Goal: Transaction & Acquisition: Purchase product/service

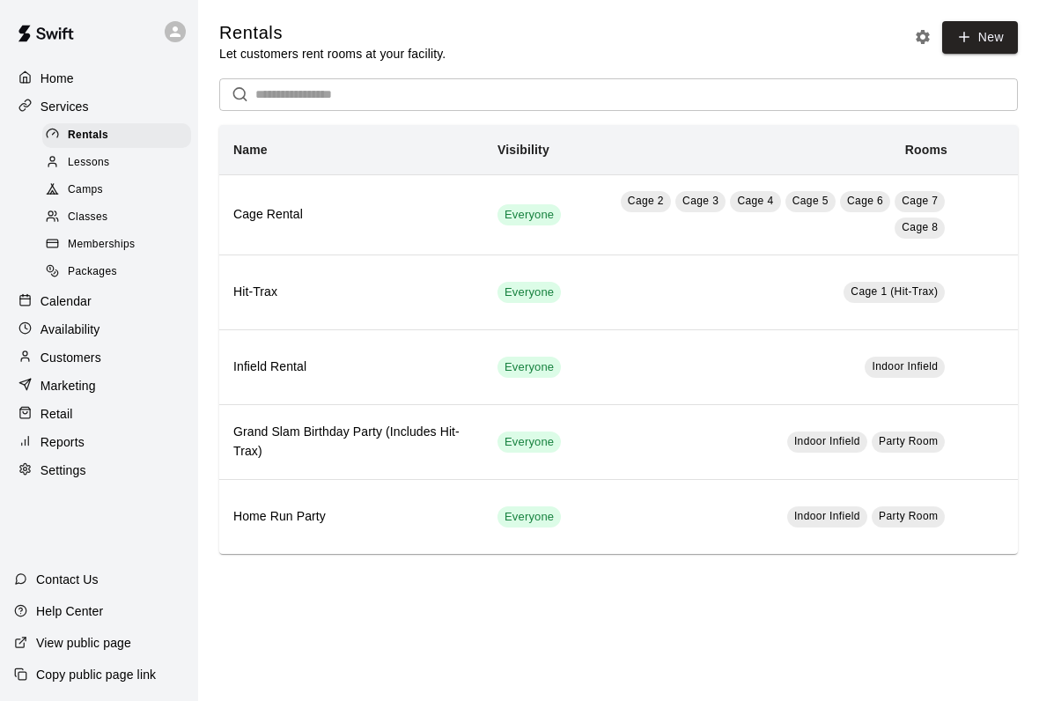
click at [76, 406] on div "Retail" at bounding box center [99, 413] width 170 height 26
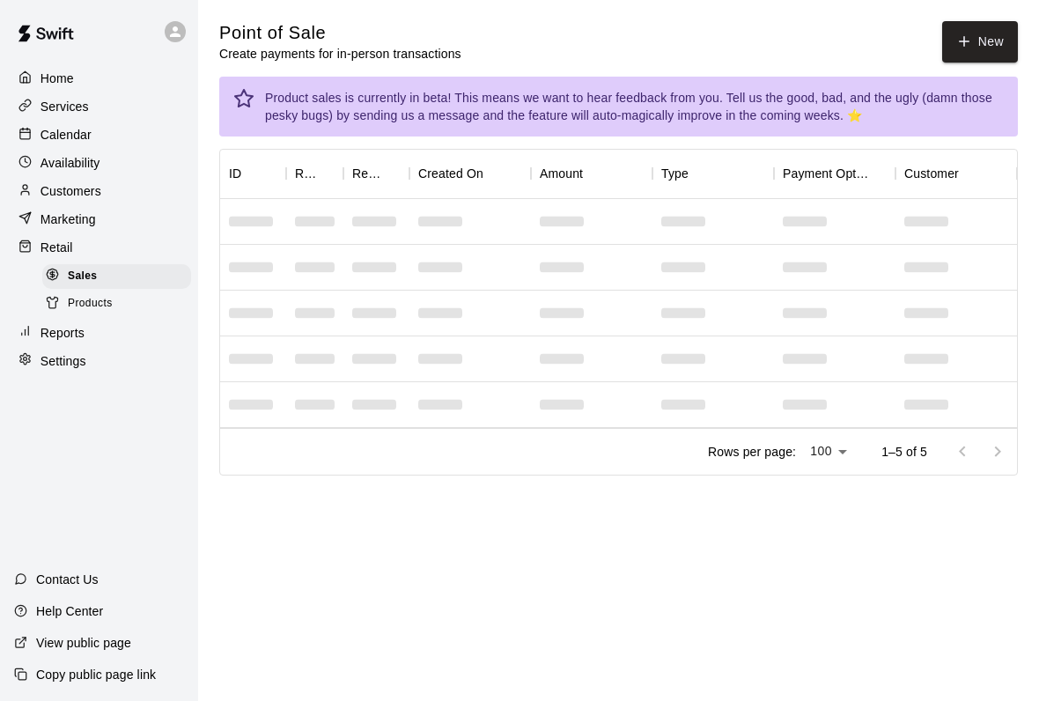
click at [994, 41] on button "New" at bounding box center [980, 41] width 76 height 41
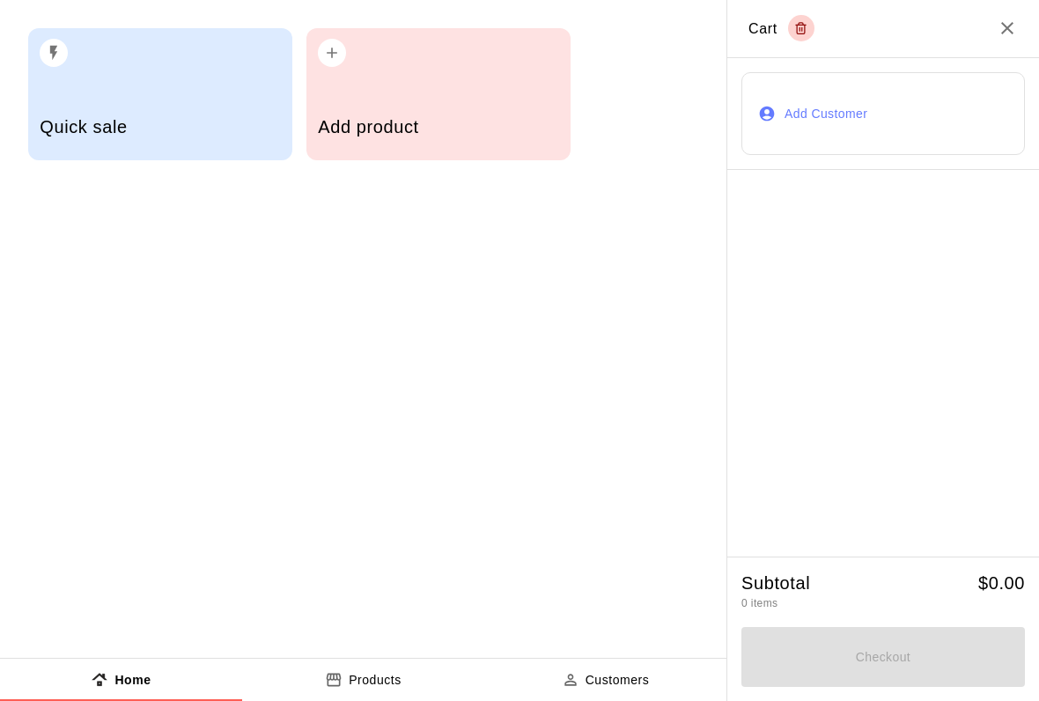
click at [408, 125] on h5 "Add product" at bounding box center [438, 127] width 240 height 24
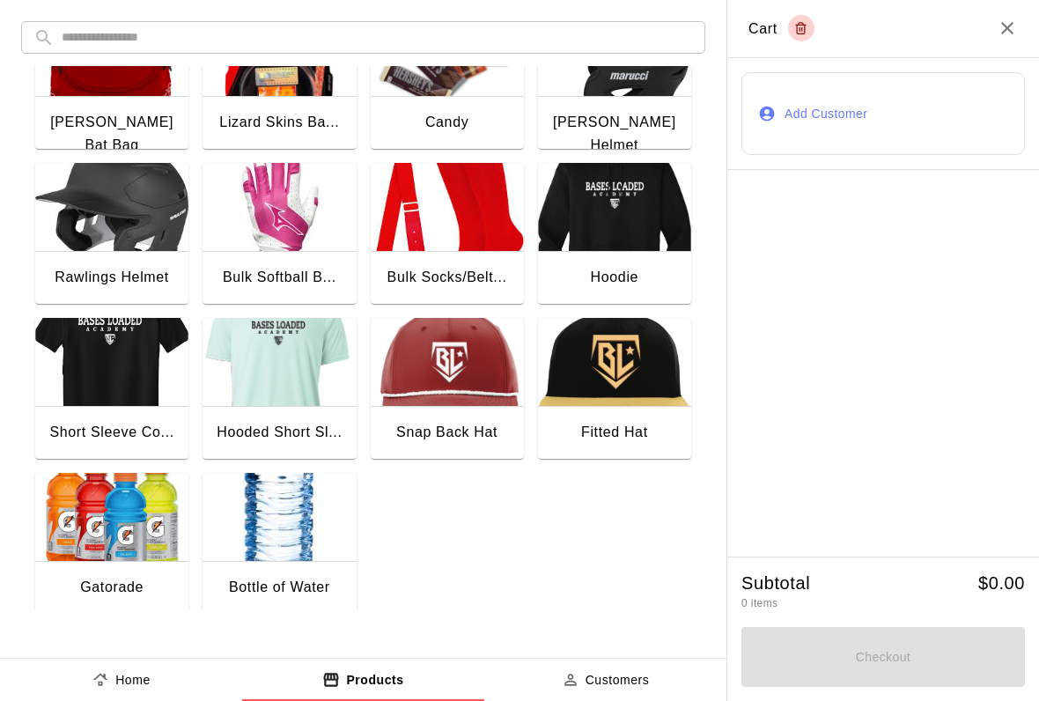
scroll to position [226, 0]
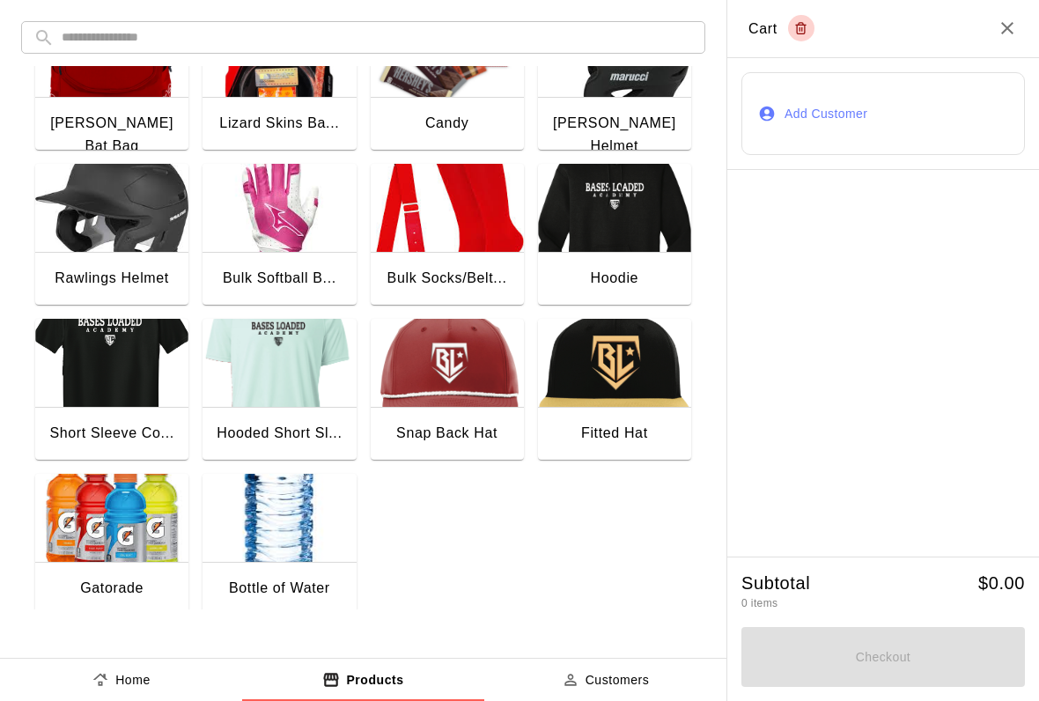
click at [270, 520] on img "button" at bounding box center [278, 518] width 153 height 88
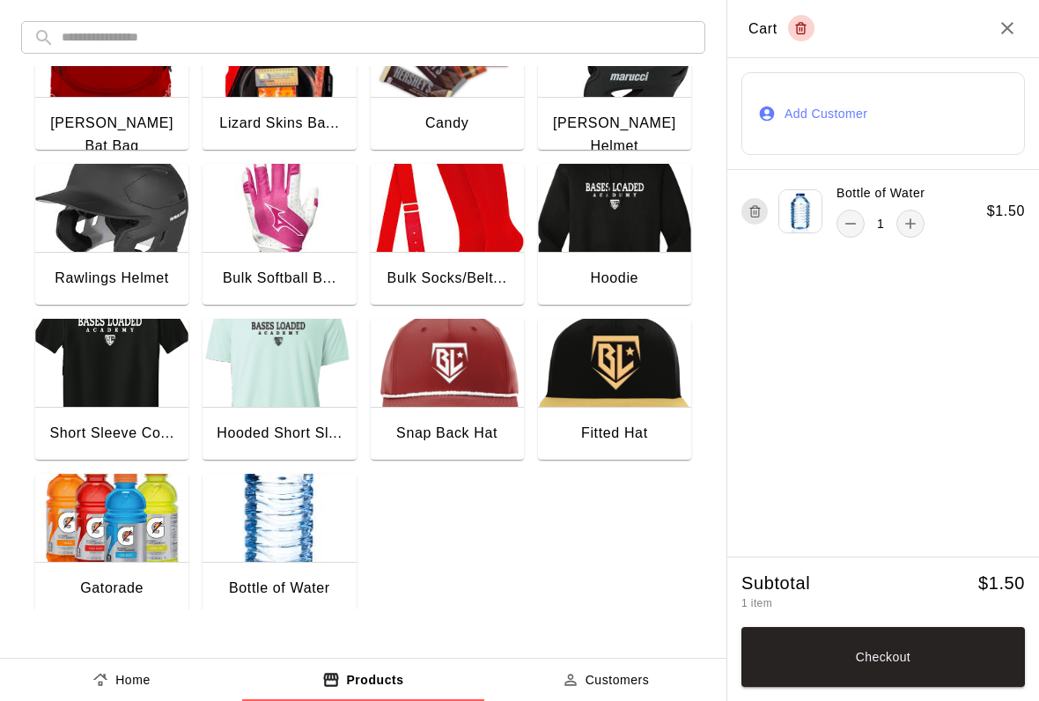
click at [870, 685] on button "Checkout" at bounding box center [882, 657] width 283 height 60
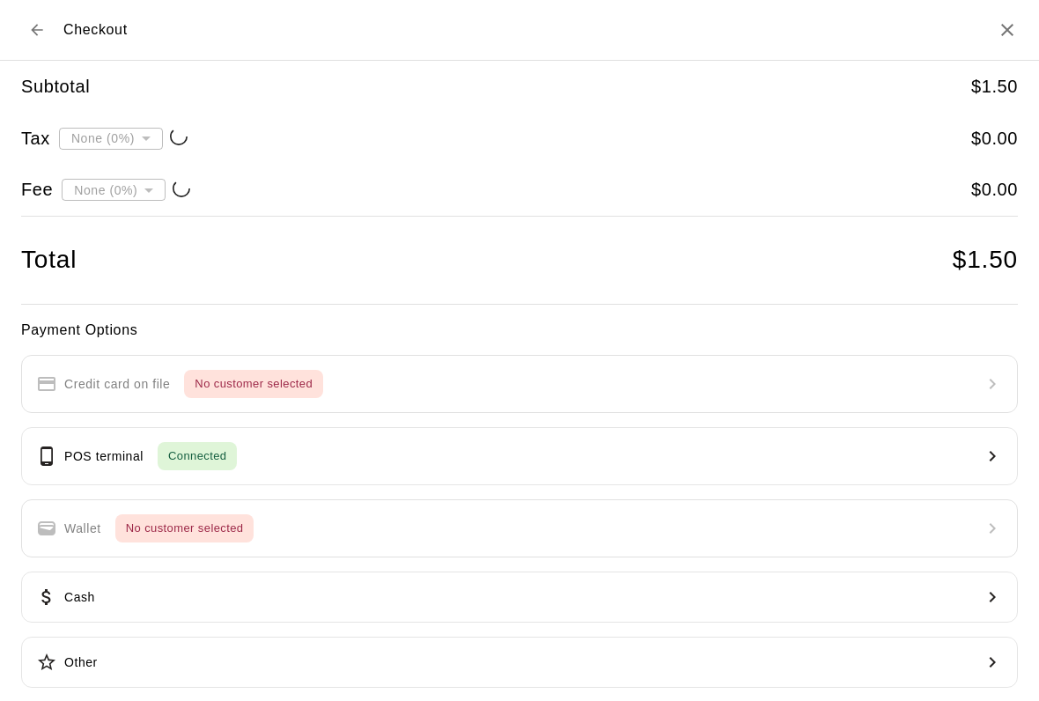
type input "**********"
click at [410, 451] on button "POS terminal Connected" at bounding box center [519, 456] width 996 height 58
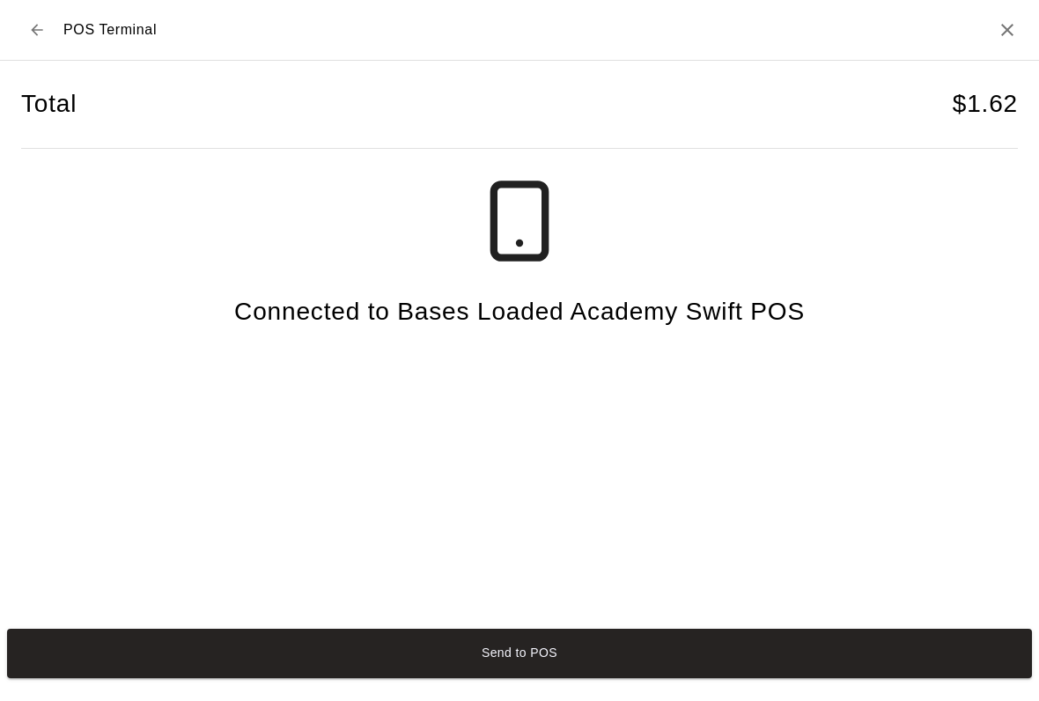
click at [905, 645] on button "Send to POS" at bounding box center [519, 652] width 1024 height 49
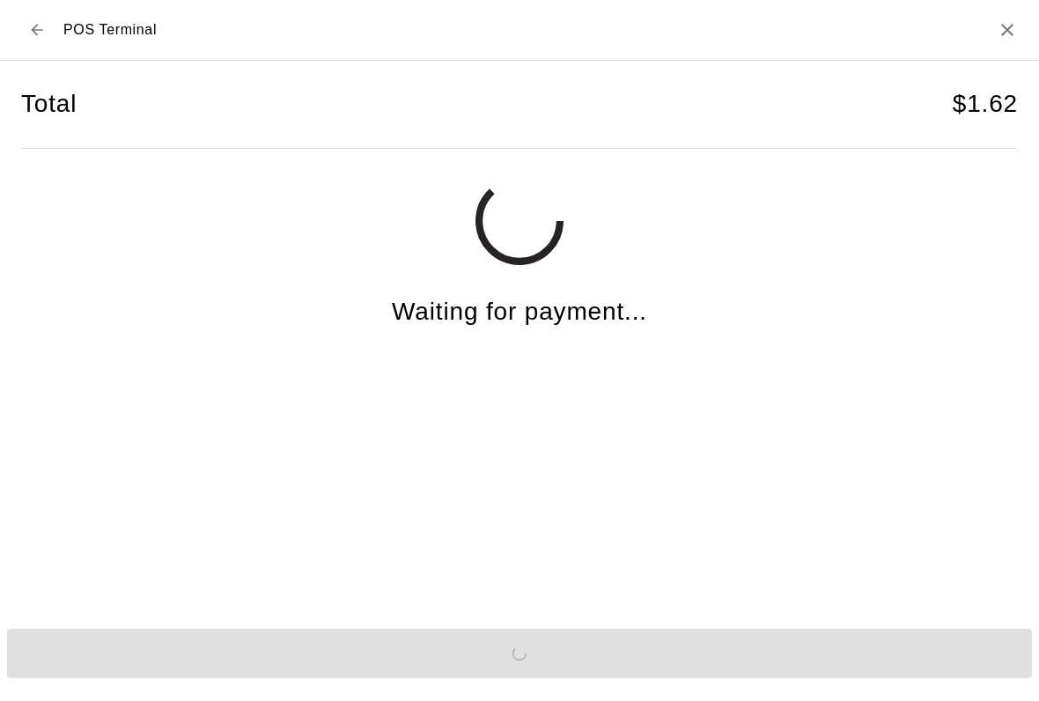
click at [1002, 34] on icon "Close" at bounding box center [1007, 30] width 12 height 12
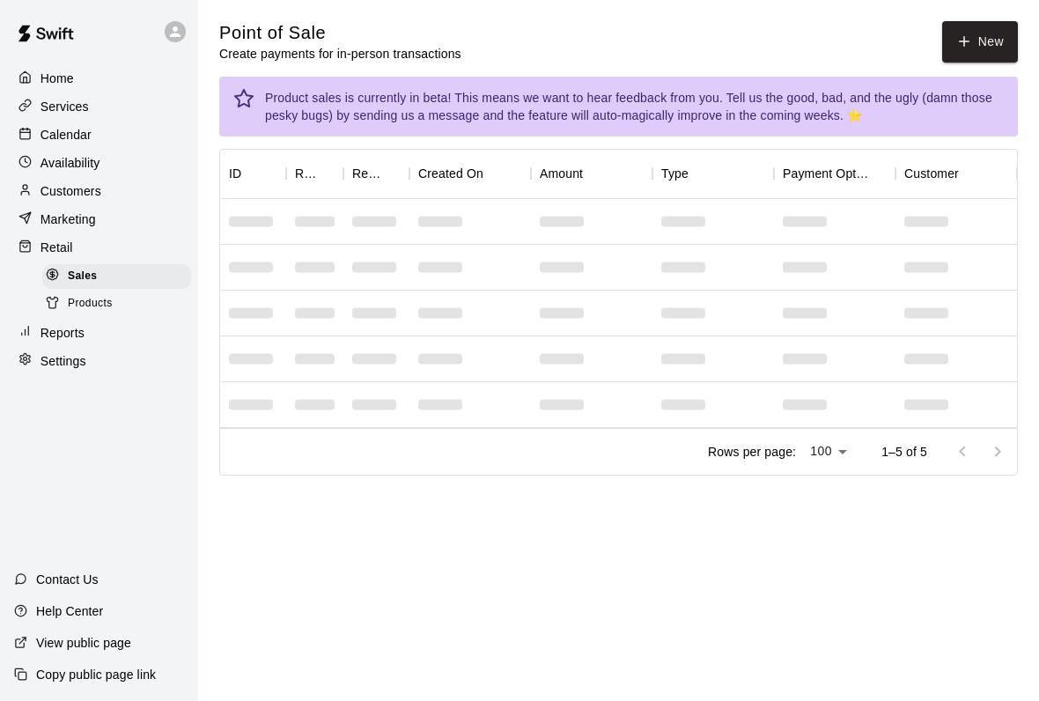
click at [981, 28] on button "New" at bounding box center [980, 41] width 76 height 41
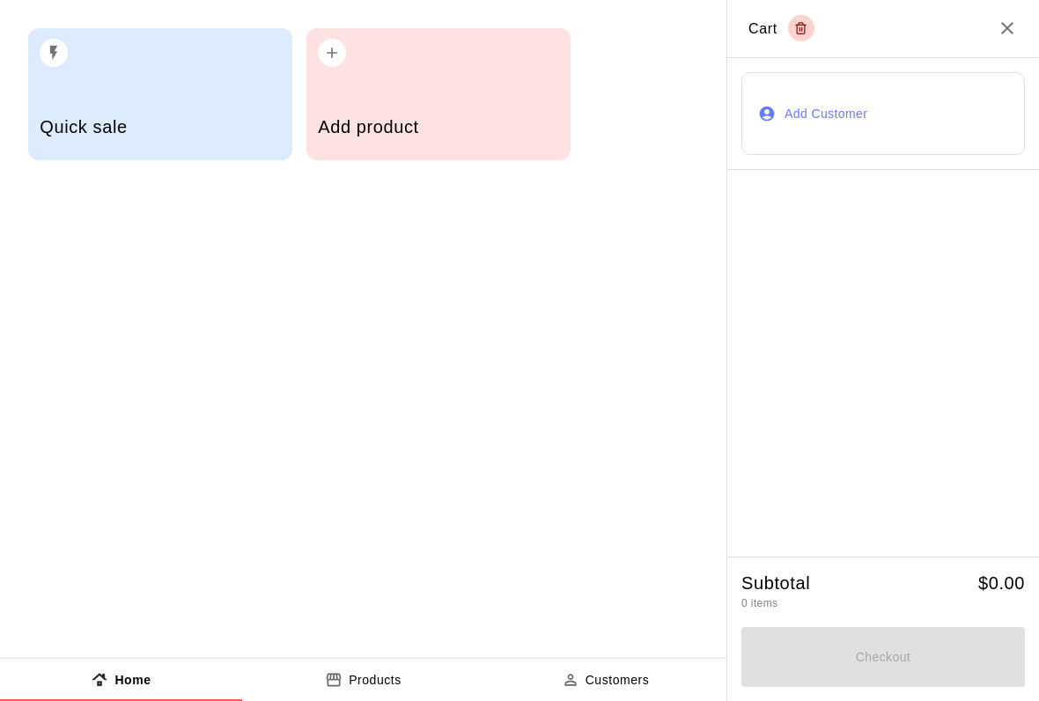
click at [478, 105] on div "Add product" at bounding box center [438, 129] width 240 height 62
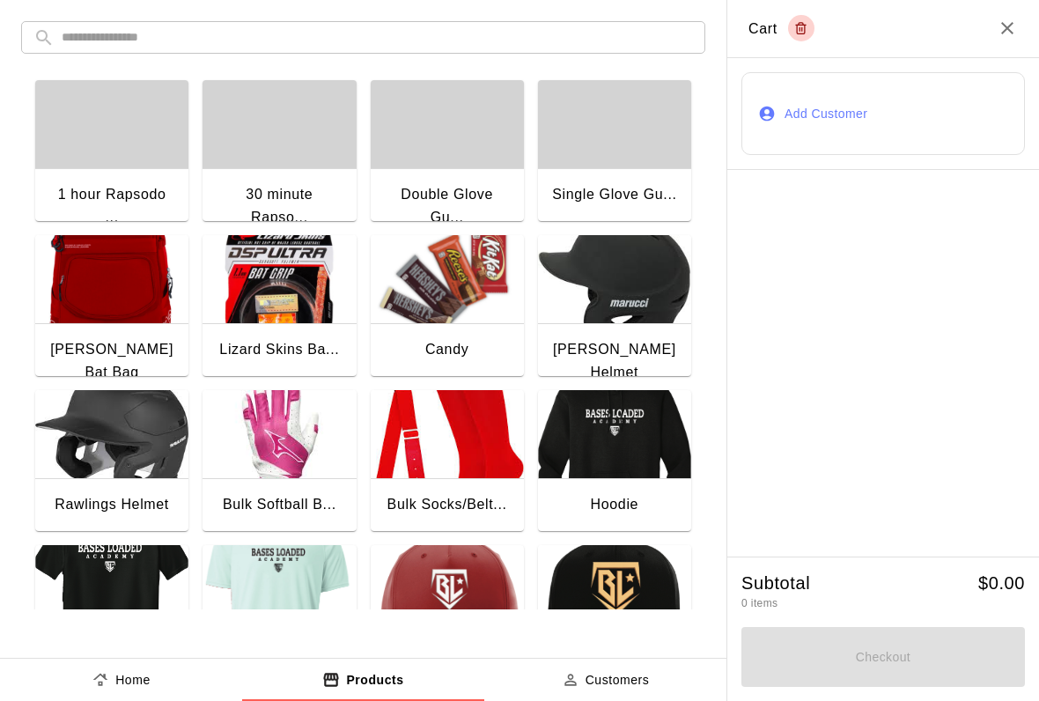
click at [455, 312] on img "button" at bounding box center [447, 279] width 153 height 88
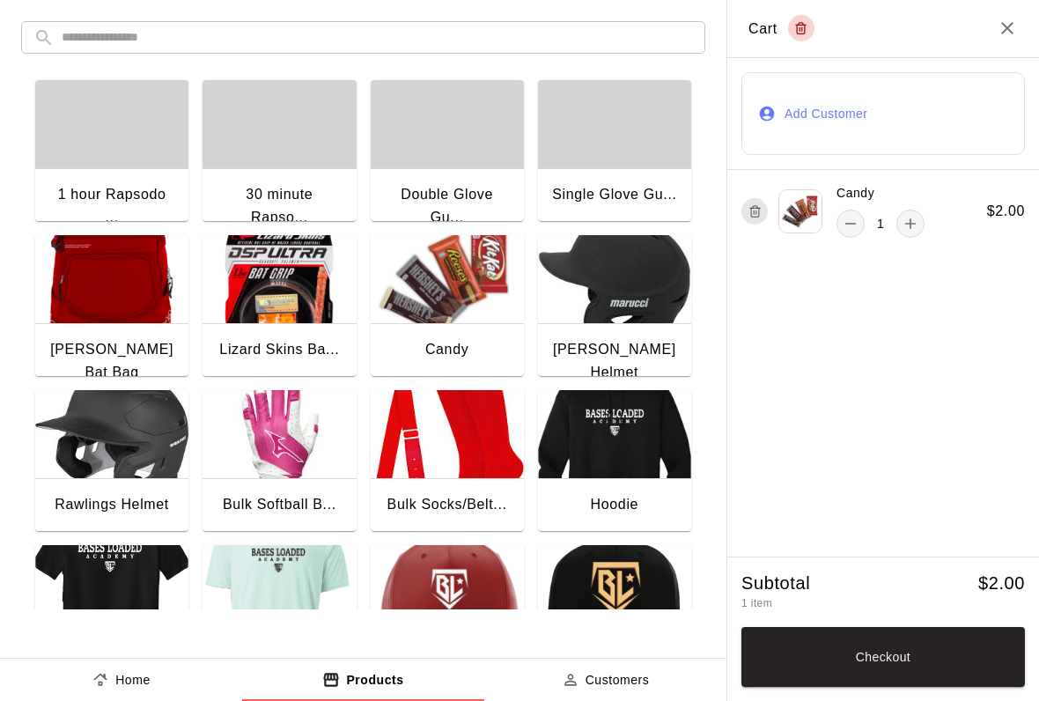
click at [441, 322] on img "button" at bounding box center [447, 279] width 153 height 88
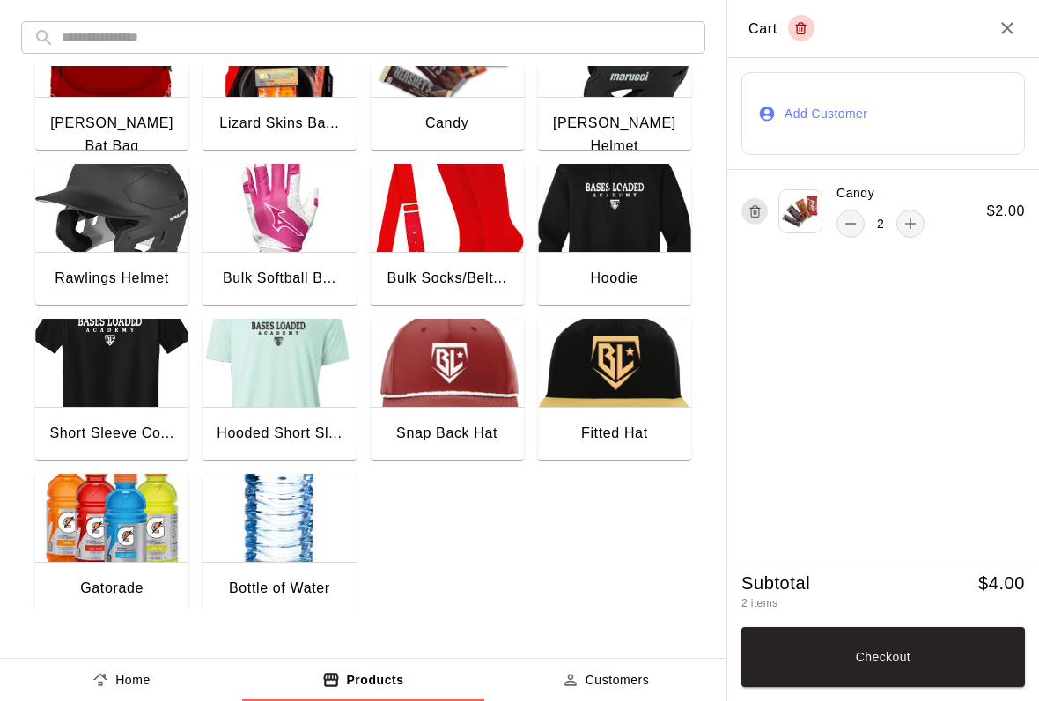
click at [291, 530] on img "button" at bounding box center [278, 518] width 153 height 88
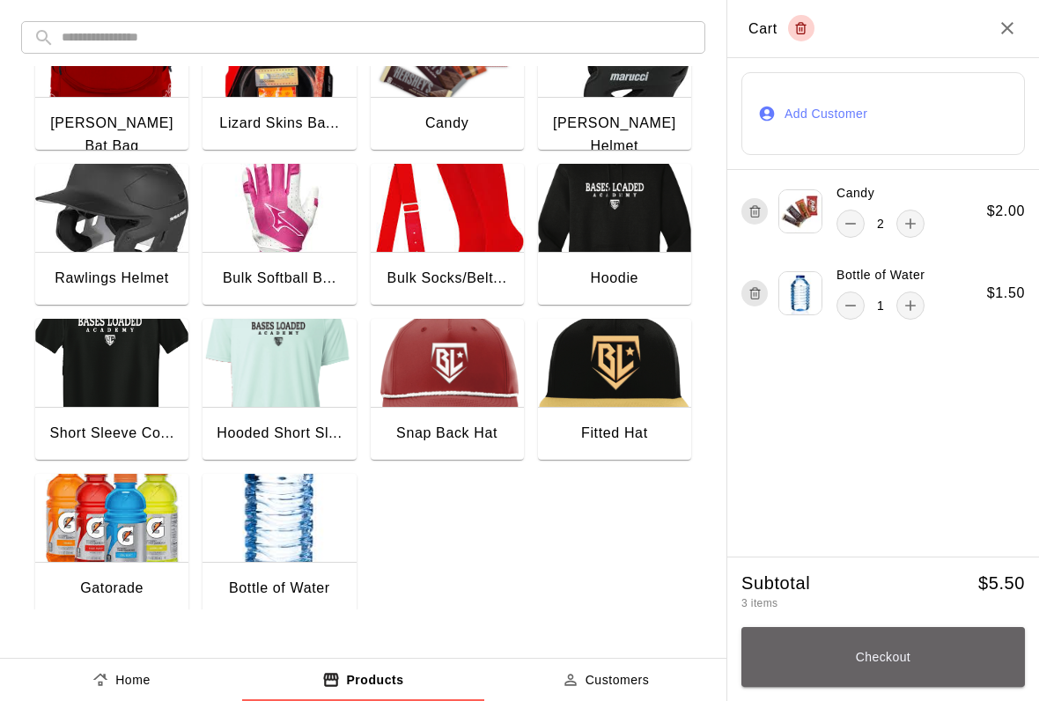
click at [946, 655] on button "Checkout" at bounding box center [882, 657] width 283 height 60
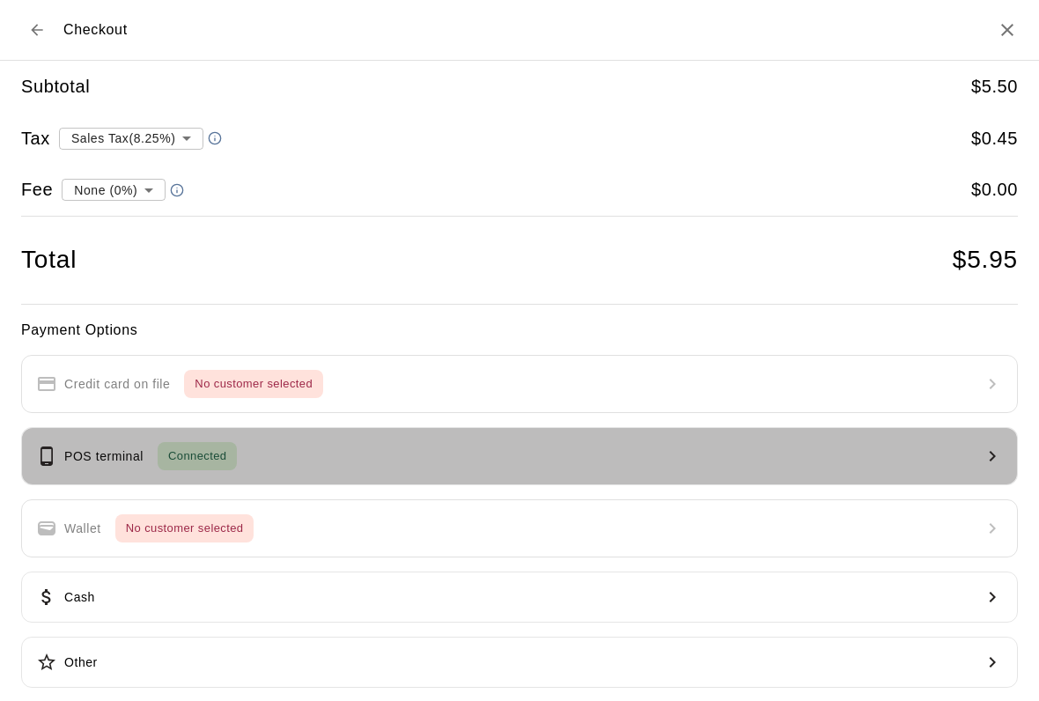
click at [385, 459] on button "POS terminal Connected" at bounding box center [519, 456] width 996 height 58
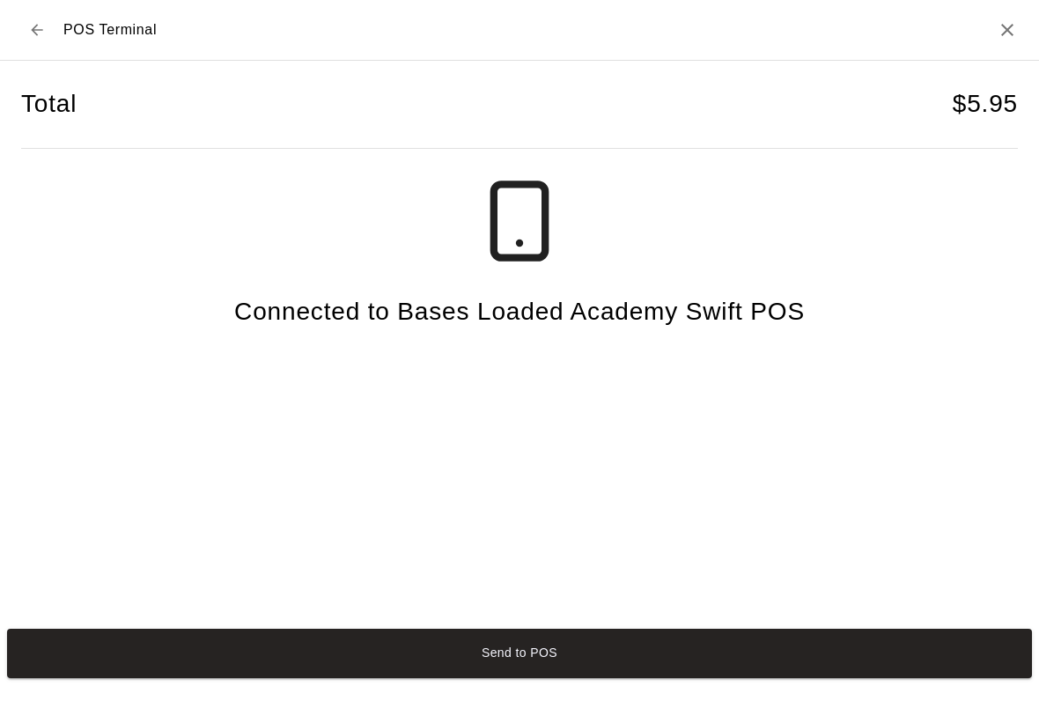
click at [818, 657] on button "Send to POS" at bounding box center [519, 652] width 1024 height 49
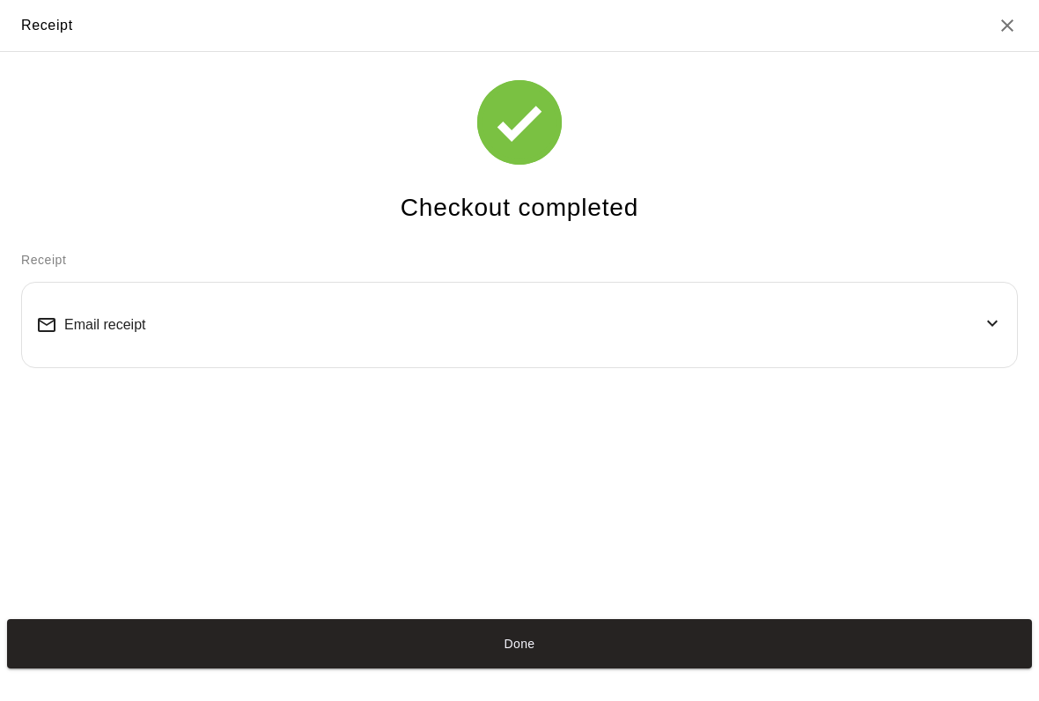
click at [569, 647] on button "Done" at bounding box center [519, 643] width 1024 height 49
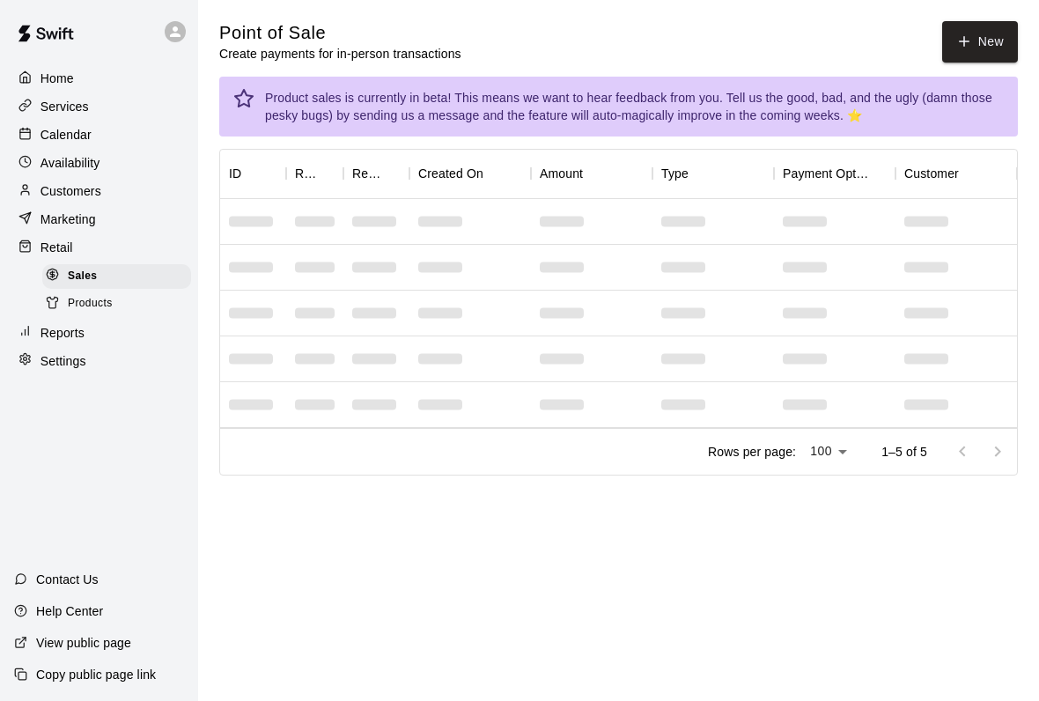
click at [989, 44] on button "New" at bounding box center [980, 41] width 76 height 41
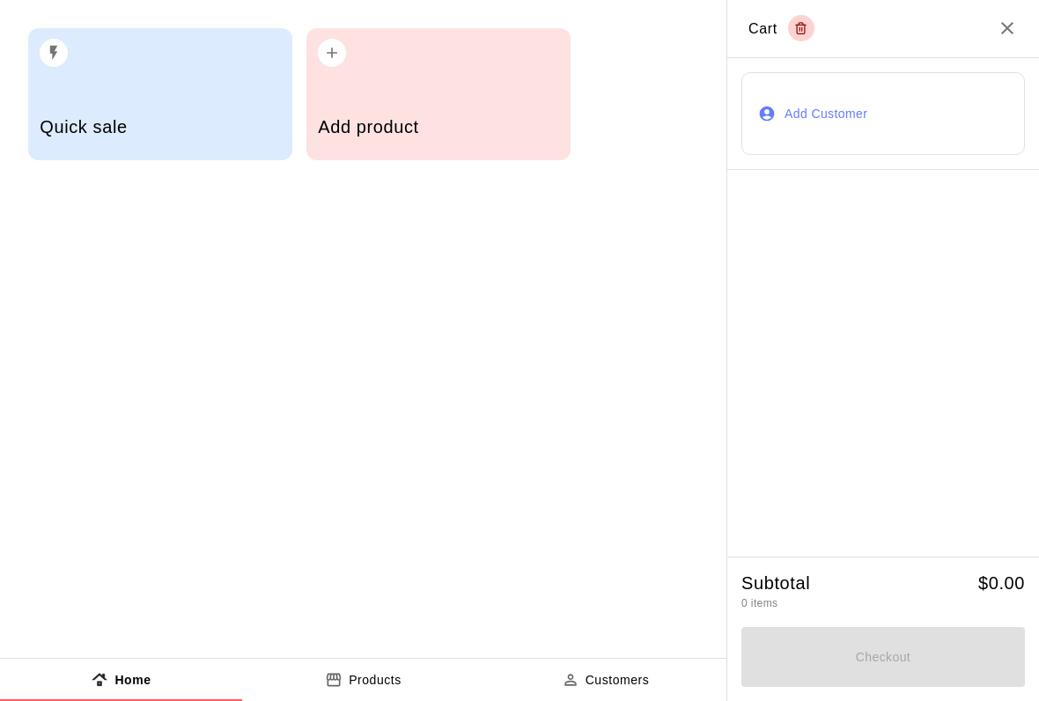
click at [393, 75] on div "Add product" at bounding box center [438, 94] width 264 height 132
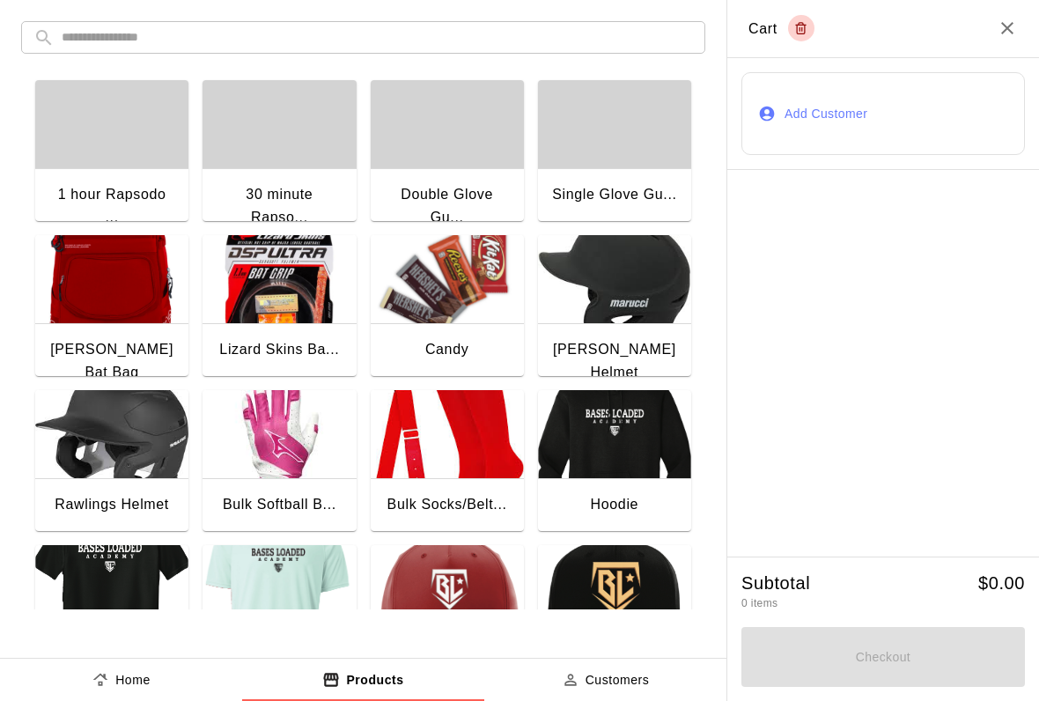
click at [476, 288] on img "button" at bounding box center [447, 279] width 153 height 88
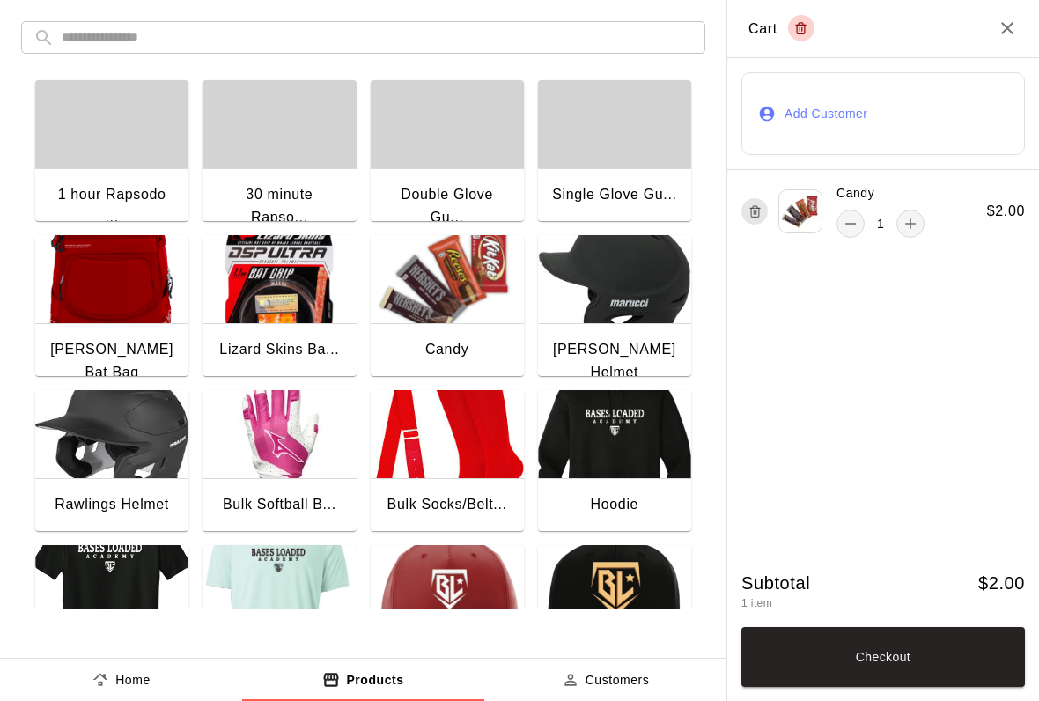
click at [474, 286] on img "button" at bounding box center [447, 279] width 153 height 88
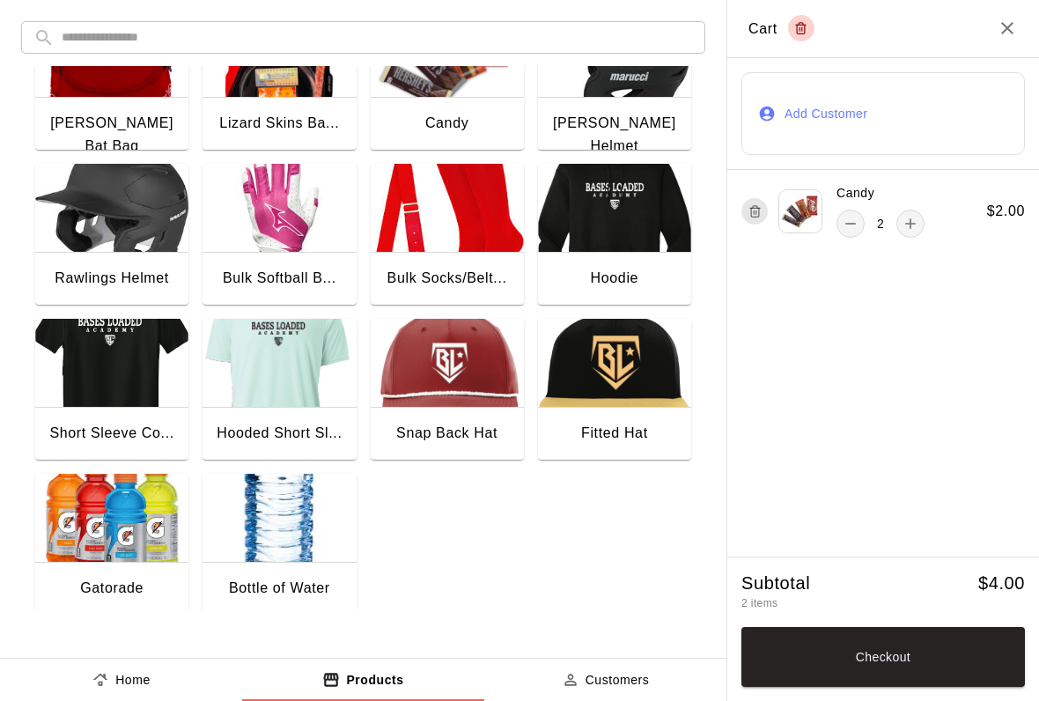
click at [118, 532] on img "button" at bounding box center [111, 518] width 153 height 88
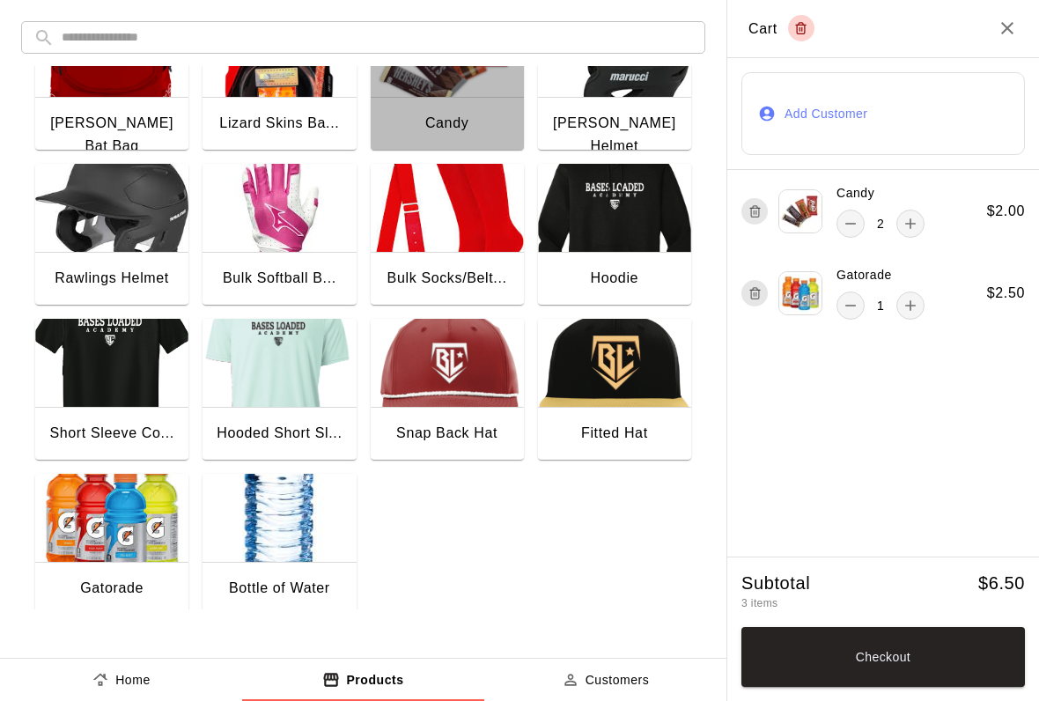
click at [457, 97] on img "button" at bounding box center [447, 53] width 153 height 88
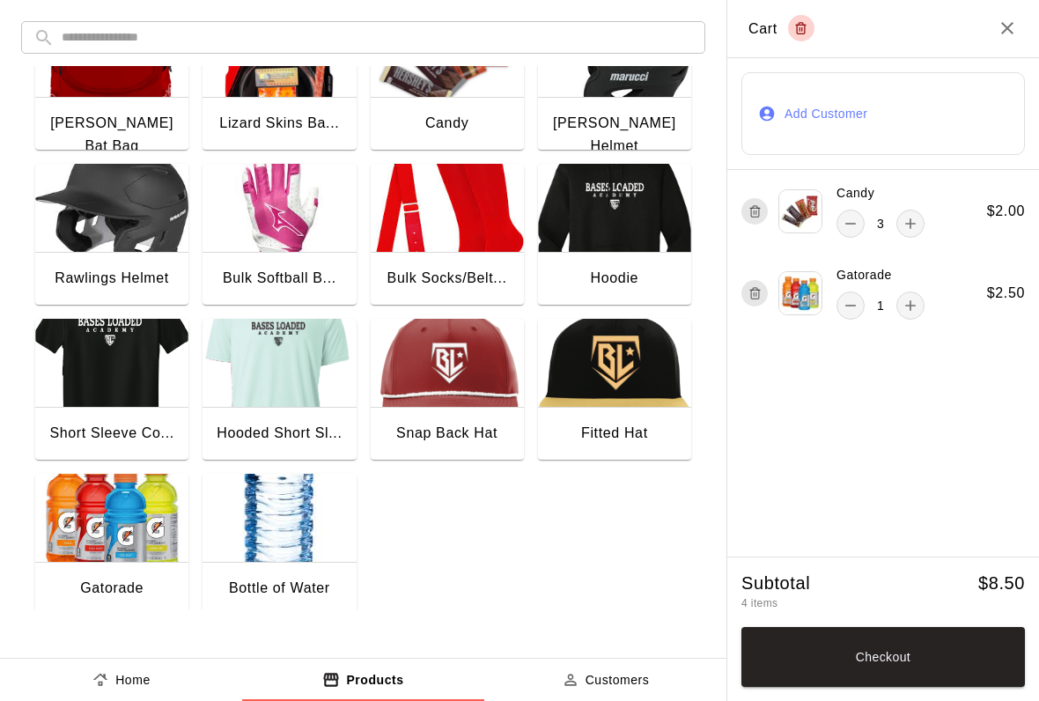
click at [947, 660] on button "Checkout" at bounding box center [882, 657] width 283 height 60
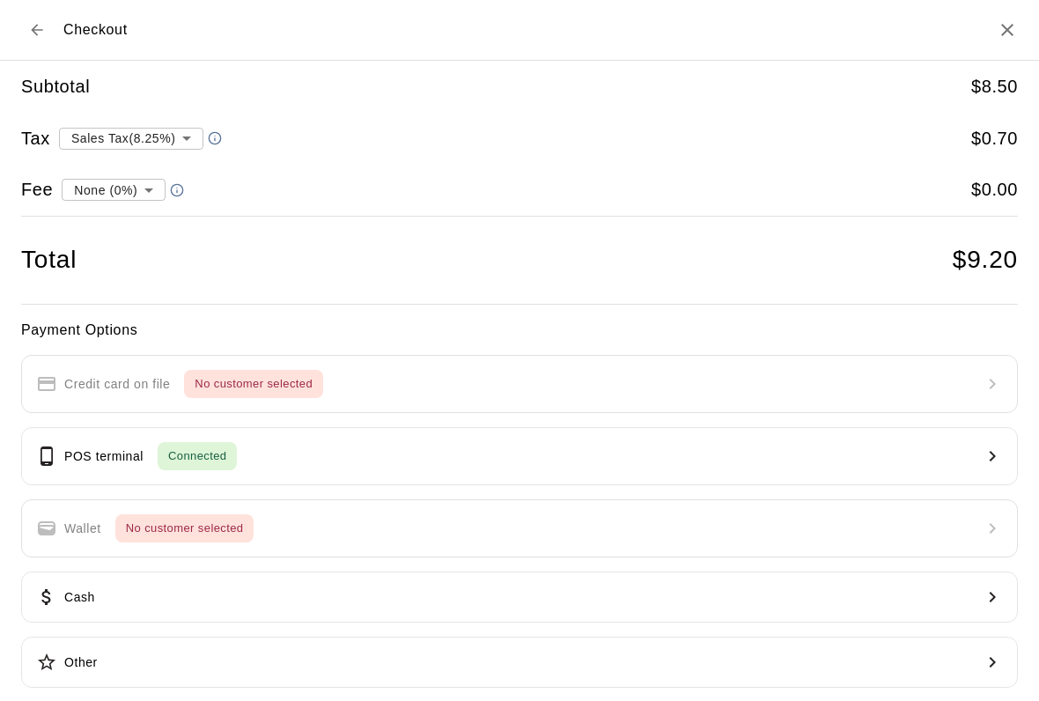
click at [65, 448] on p "POS terminal" at bounding box center [103, 456] width 79 height 18
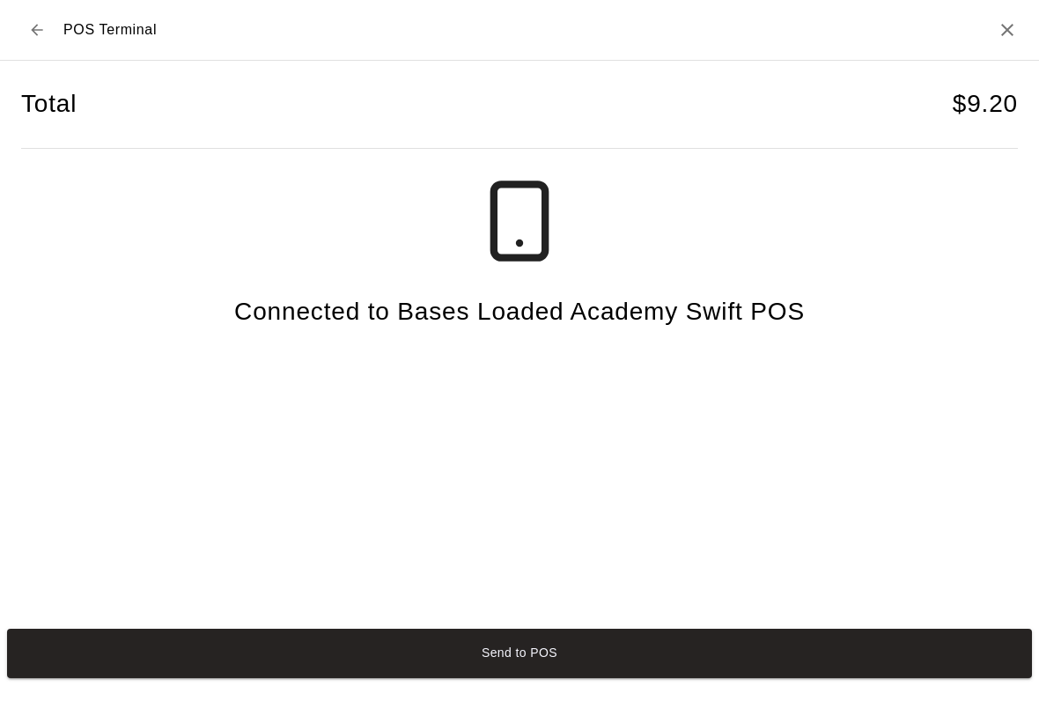
click at [267, 660] on button "Send to POS" at bounding box center [519, 652] width 1024 height 49
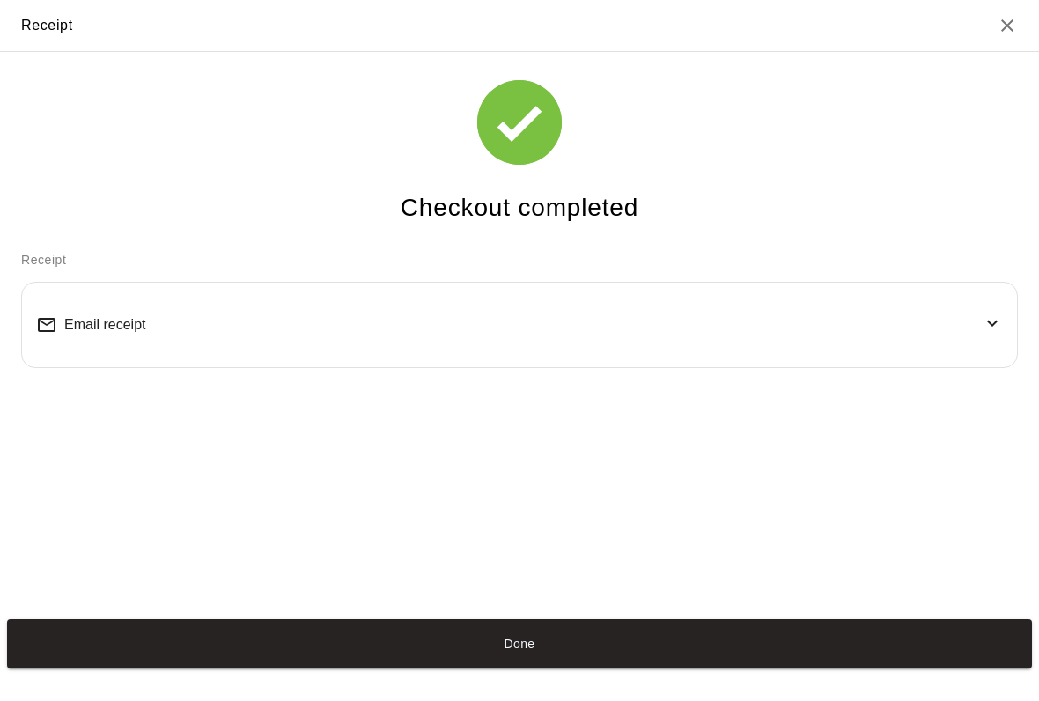
click at [280, 665] on button "Done" at bounding box center [519, 643] width 1024 height 49
